Goal: Information Seeking & Learning: Learn about a topic

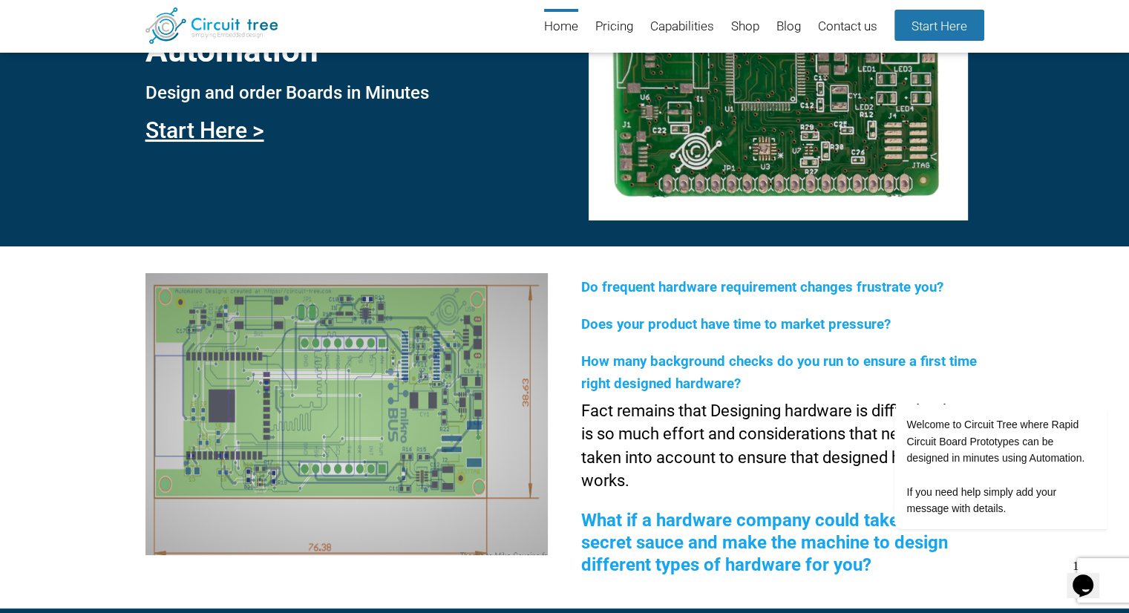
scroll to position [128, 0]
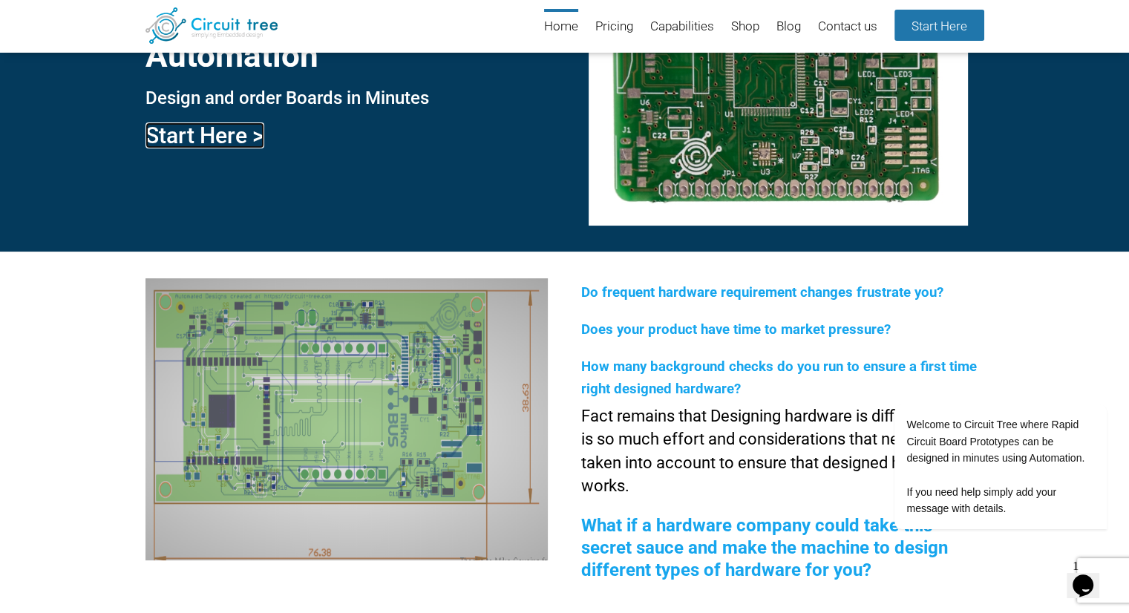
click at [223, 132] on link "Start Here >" at bounding box center [204, 135] width 119 height 26
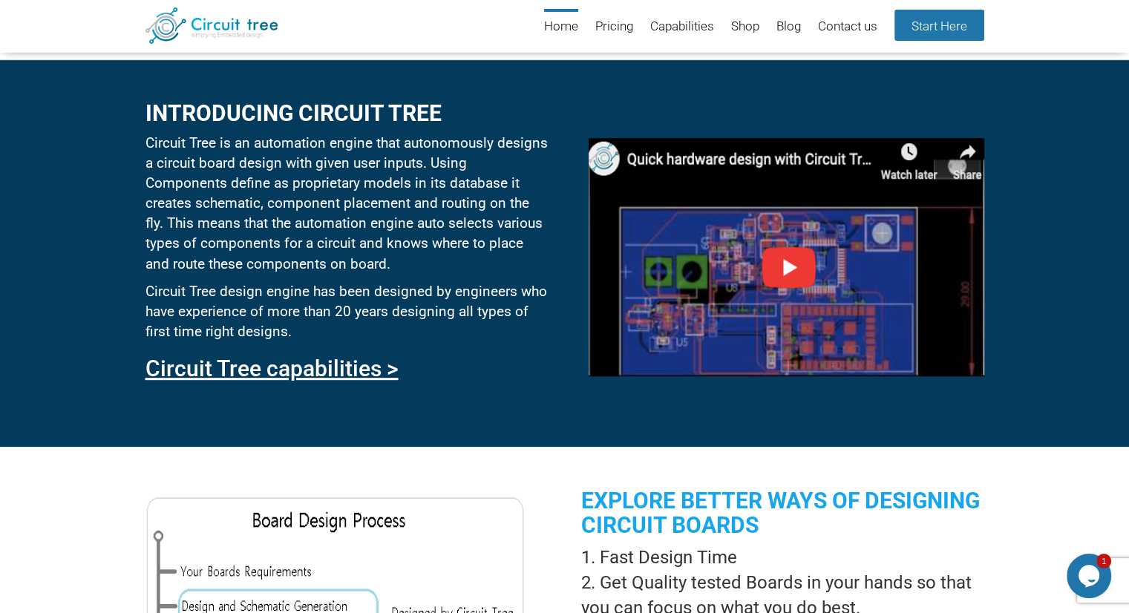
scroll to position [724, 0]
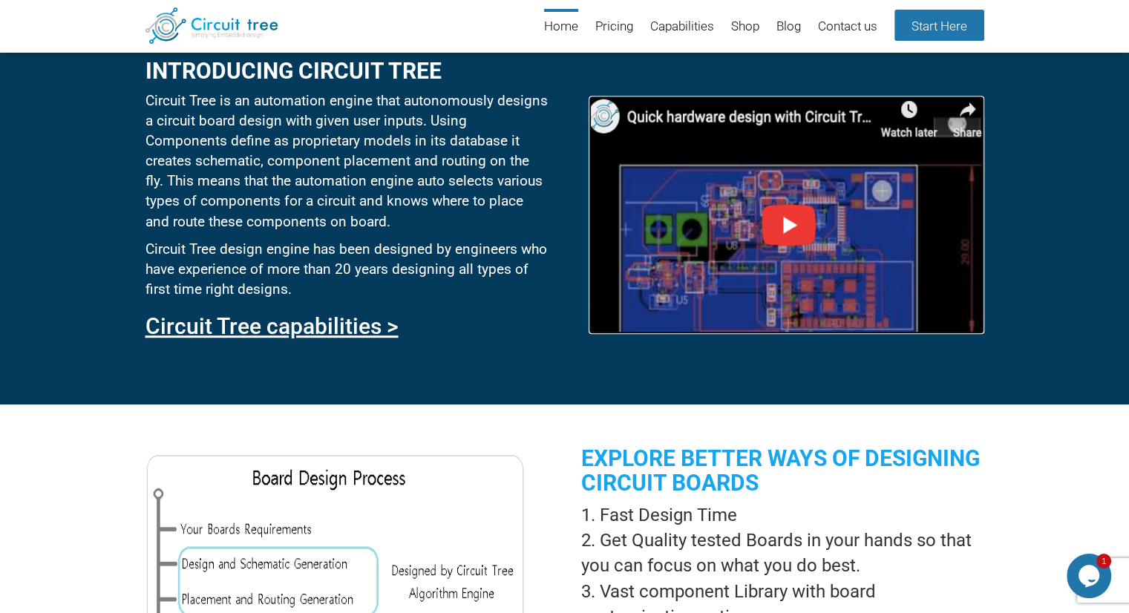
click at [689, 114] on img at bounding box center [786, 215] width 395 height 238
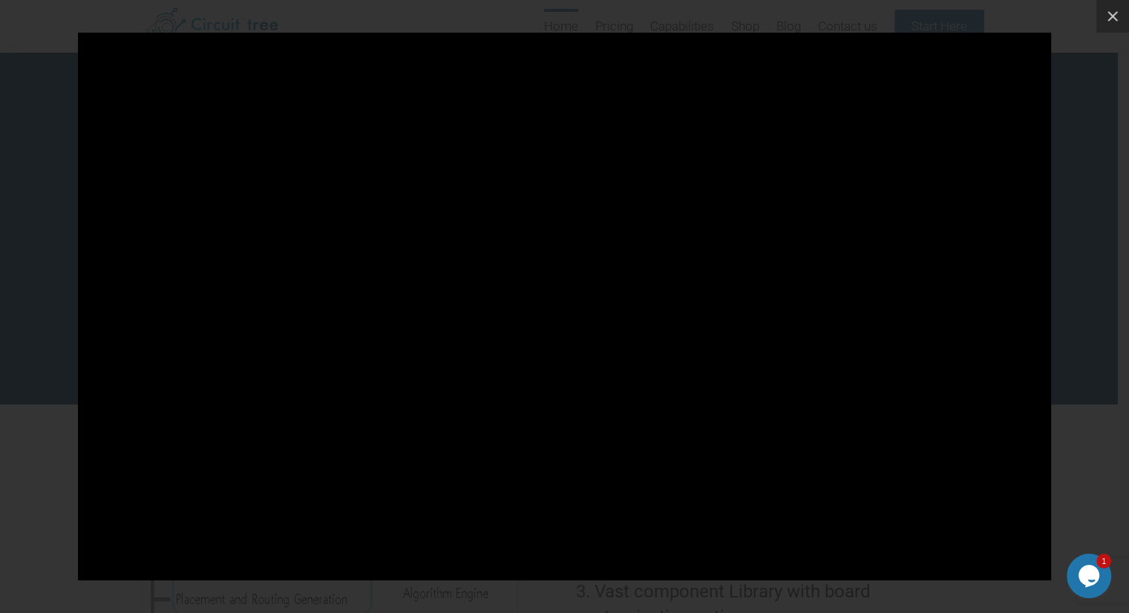
click at [14, 235] on div at bounding box center [564, 306] width 1129 height 613
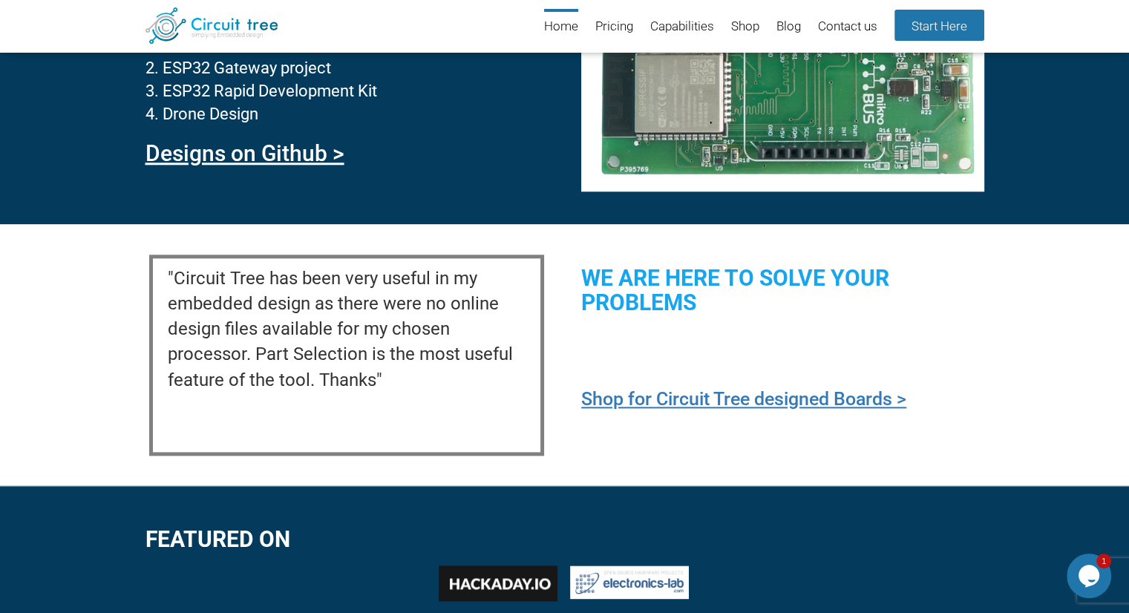
scroll to position [1580, 0]
click at [527, 232] on div ""Circuit Tree has been very useful in my embedded design as there were no onlin…" at bounding box center [564, 354] width 1129 height 261
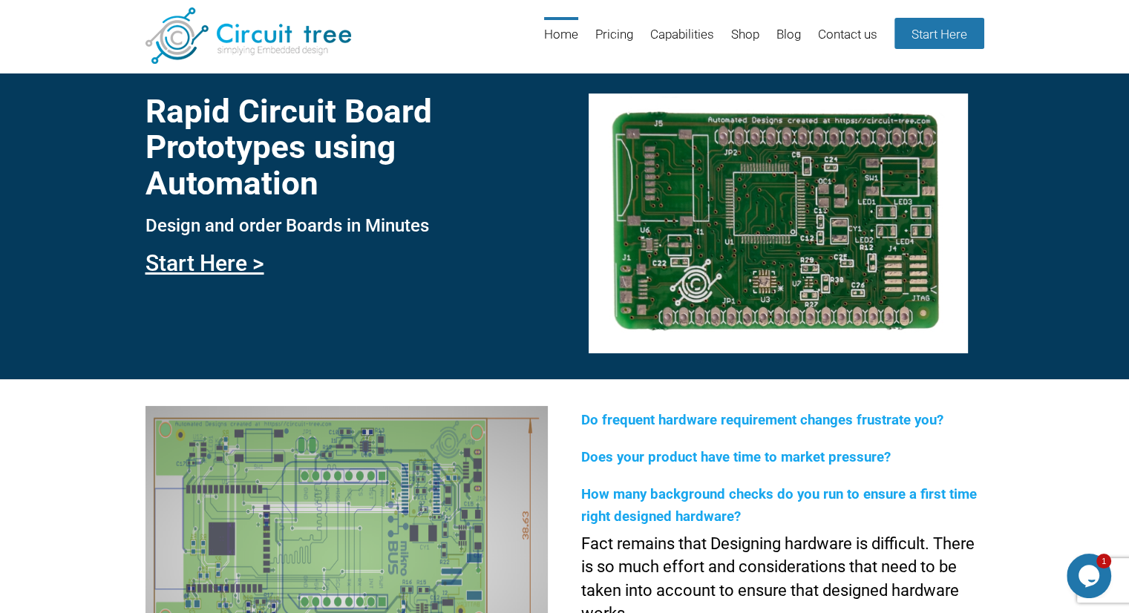
scroll to position [0, 0]
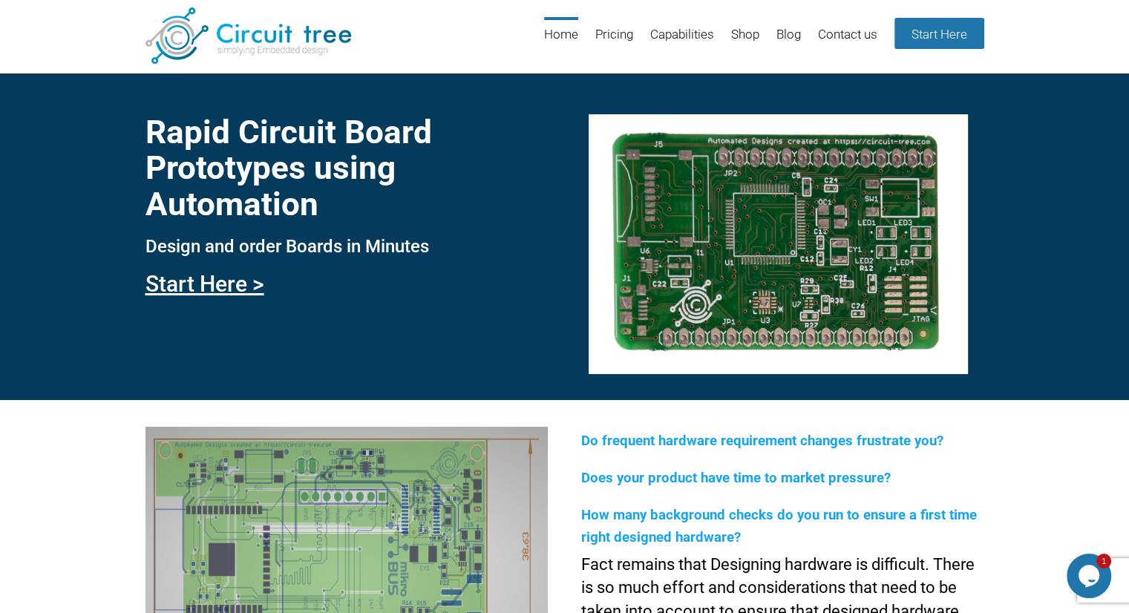
click at [527, 232] on div "Rapid Circuit Board Prototypes using Automation Design and order Boards in Minu…" at bounding box center [346, 201] width 402 height 204
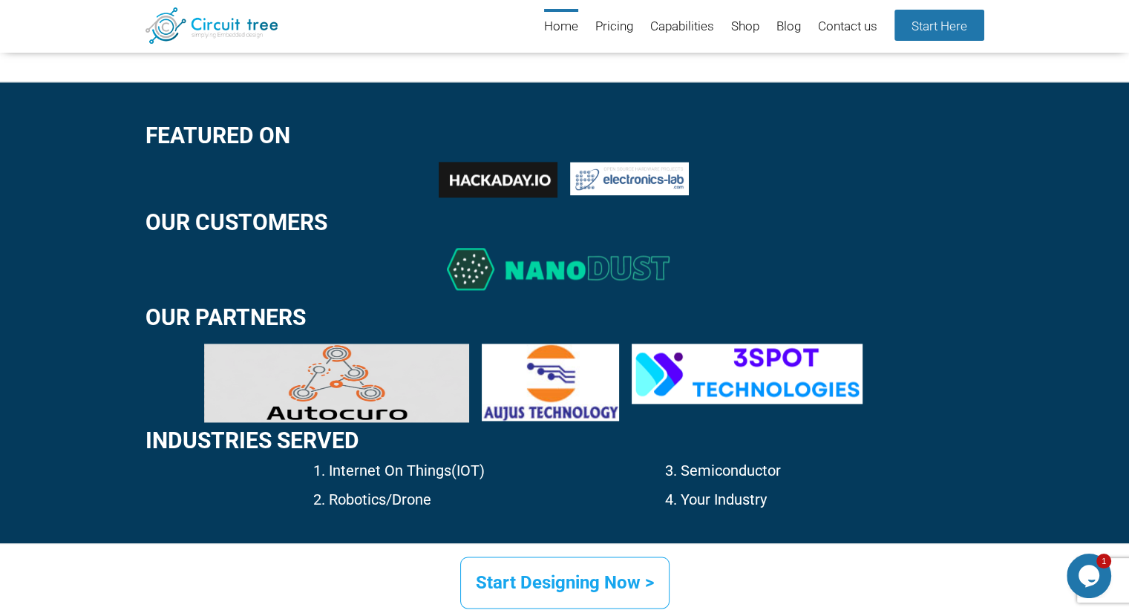
scroll to position [2248, 0]
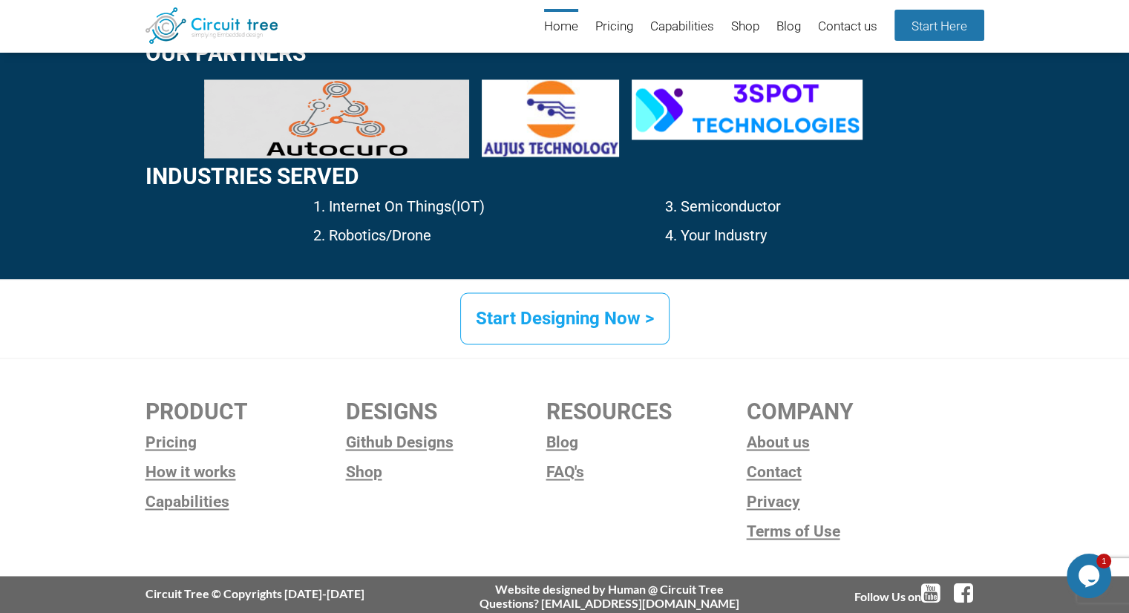
click at [528, 232] on p "2. Robotics/Drone" at bounding box center [430, 236] width 235 height 22
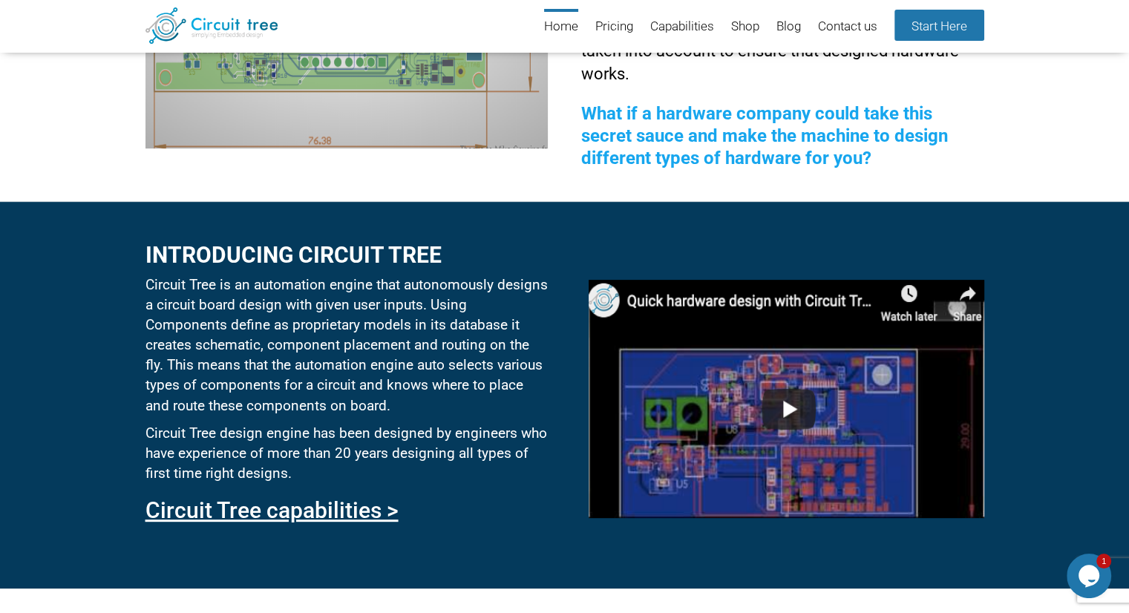
scroll to position [0, 0]
